Goal: Task Accomplishment & Management: Use online tool/utility

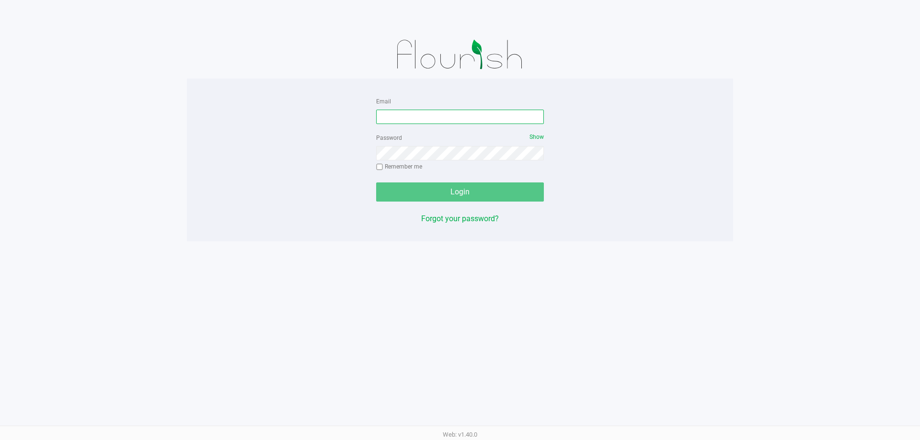
click at [408, 124] on input "Email" at bounding box center [460, 117] width 168 height 14
type input "[EMAIL_ADDRESS][DOMAIN_NAME]"
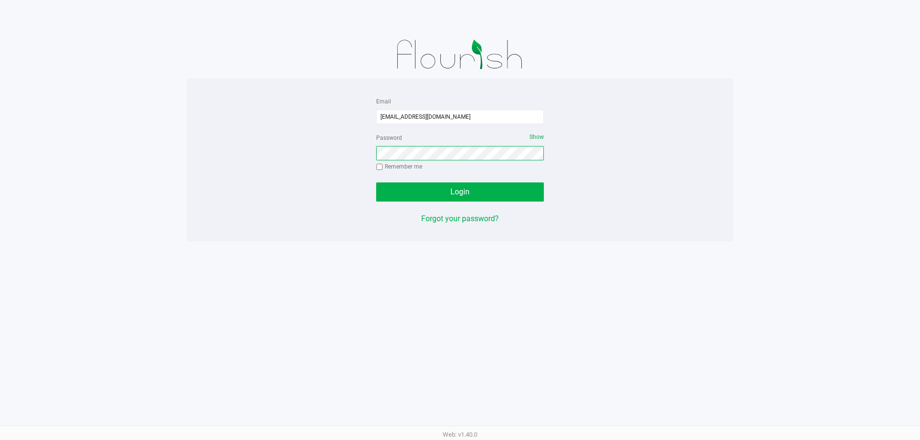
click at [376, 182] on button "Login" at bounding box center [460, 191] width 168 height 19
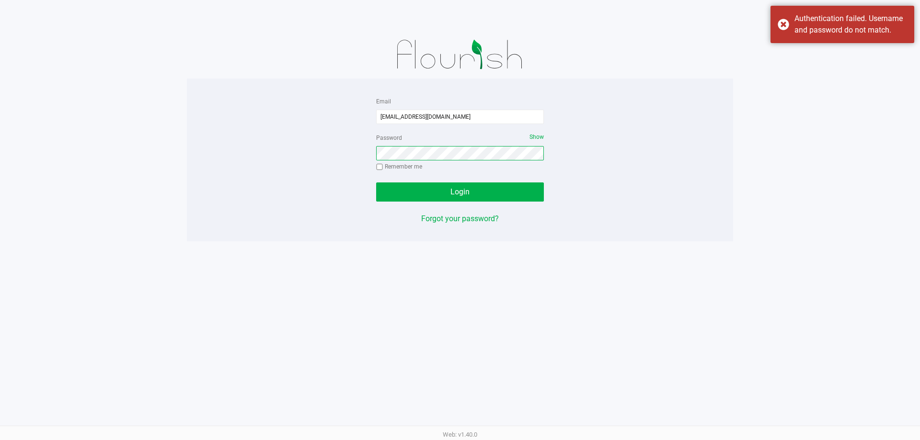
click at [376, 182] on button "Login" at bounding box center [460, 191] width 168 height 19
